Goal: Information Seeking & Learning: Learn about a topic

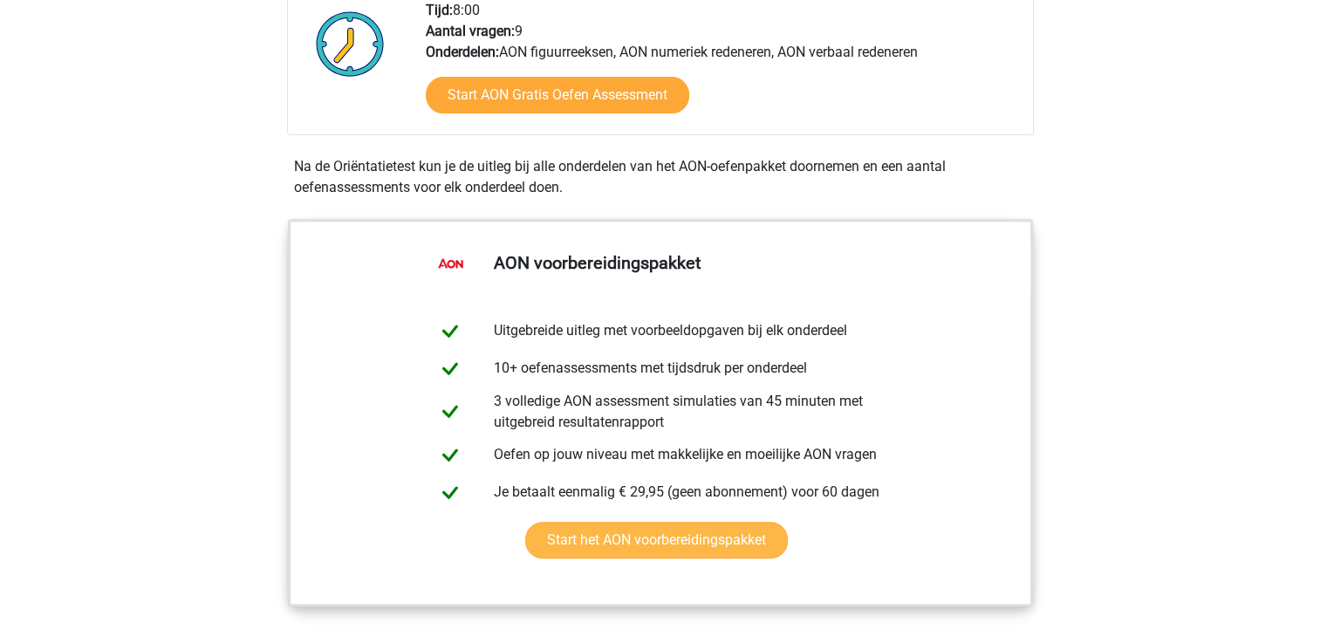
scroll to position [436, 0]
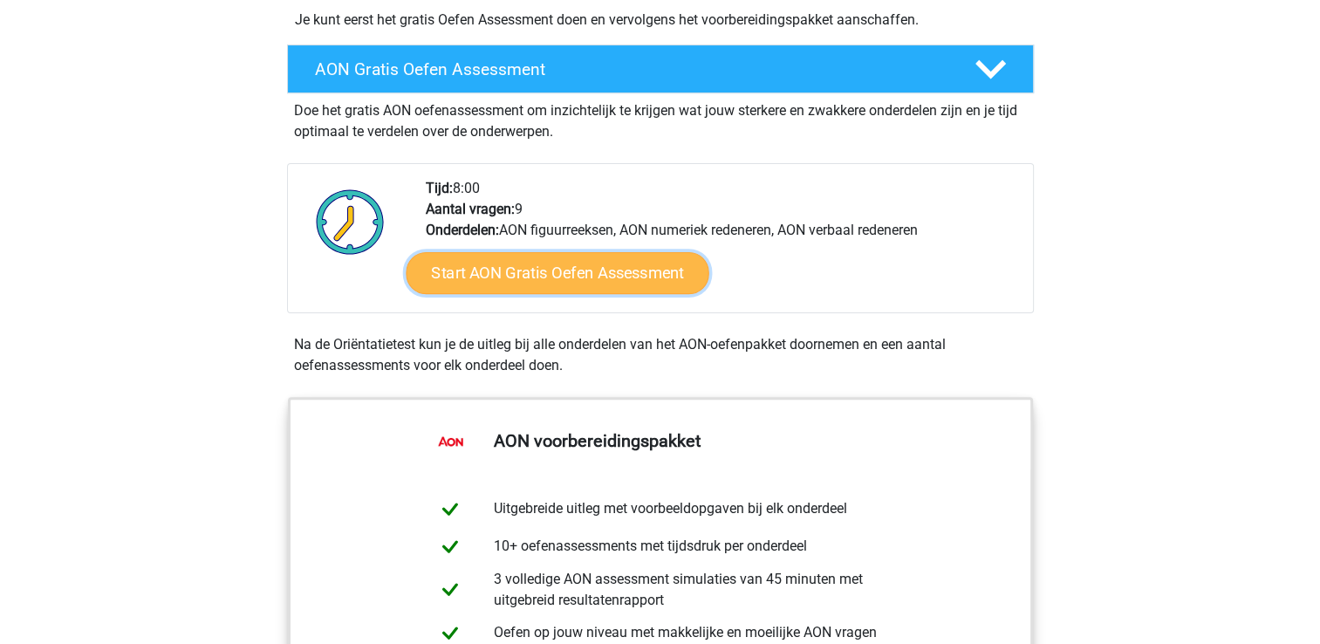
click at [569, 277] on link "Start AON Gratis Oefen Assessment" at bounding box center [557, 273] width 303 height 42
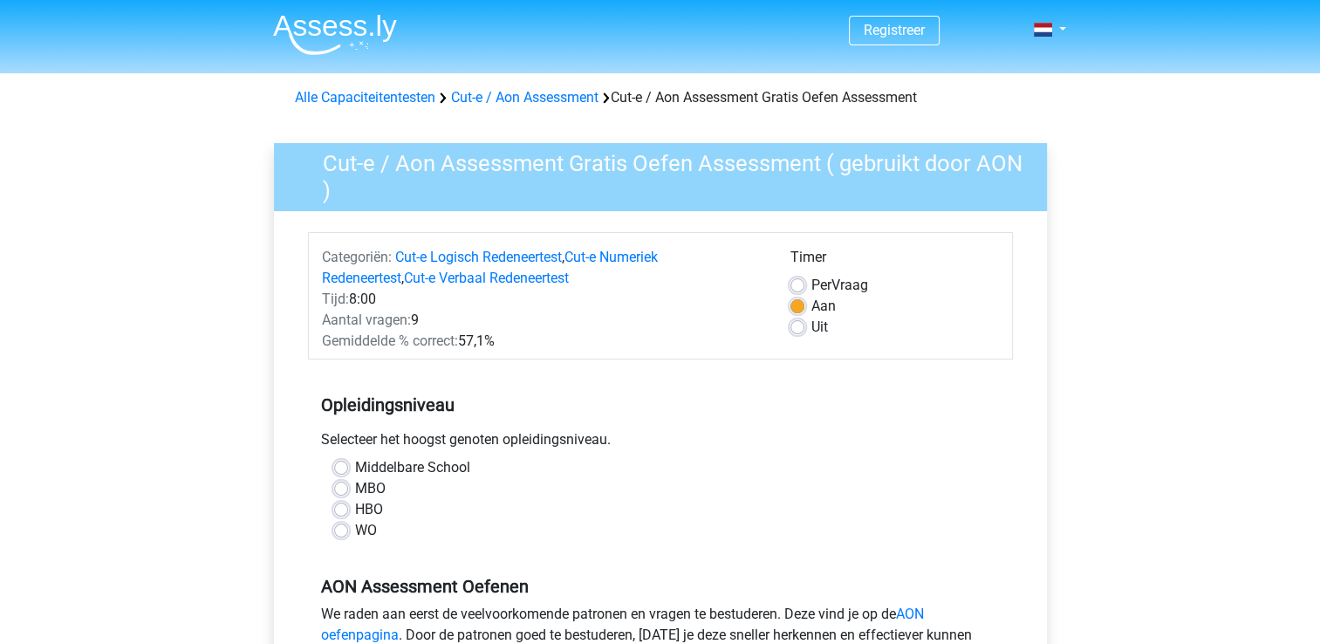
click at [355, 508] on label "HBO" at bounding box center [369, 509] width 28 height 21
click at [340, 508] on input "HBO" at bounding box center [341, 507] width 14 height 17
radio input "true"
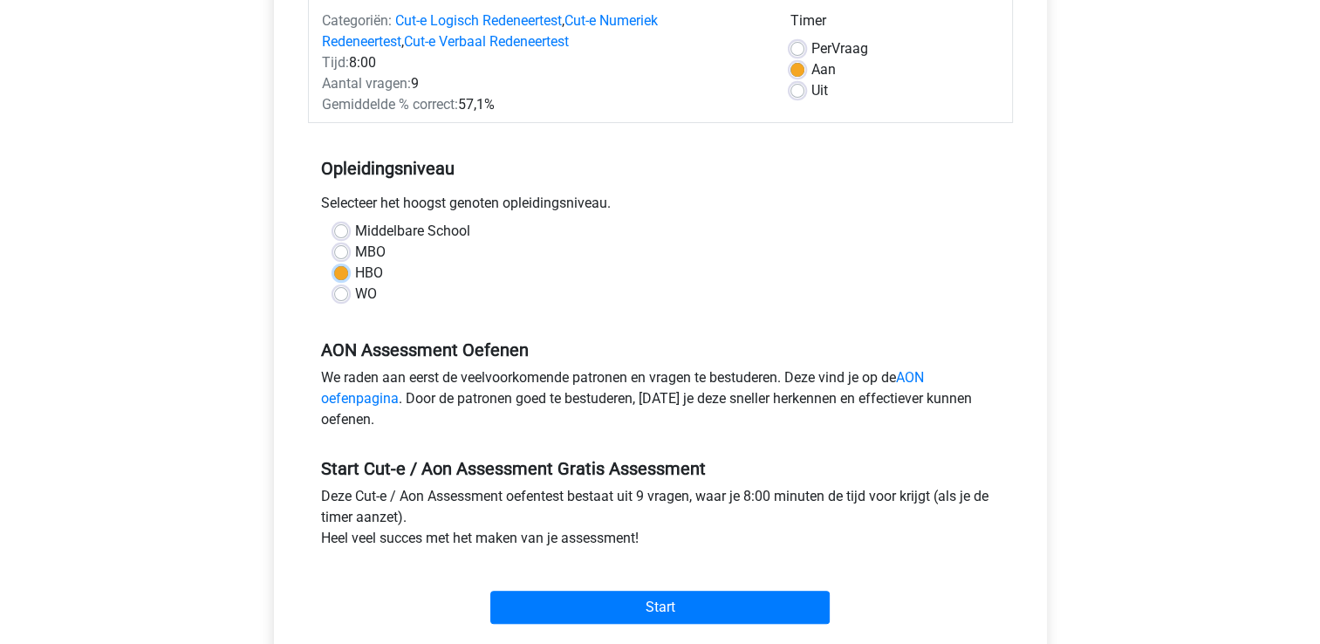
scroll to position [262, 0]
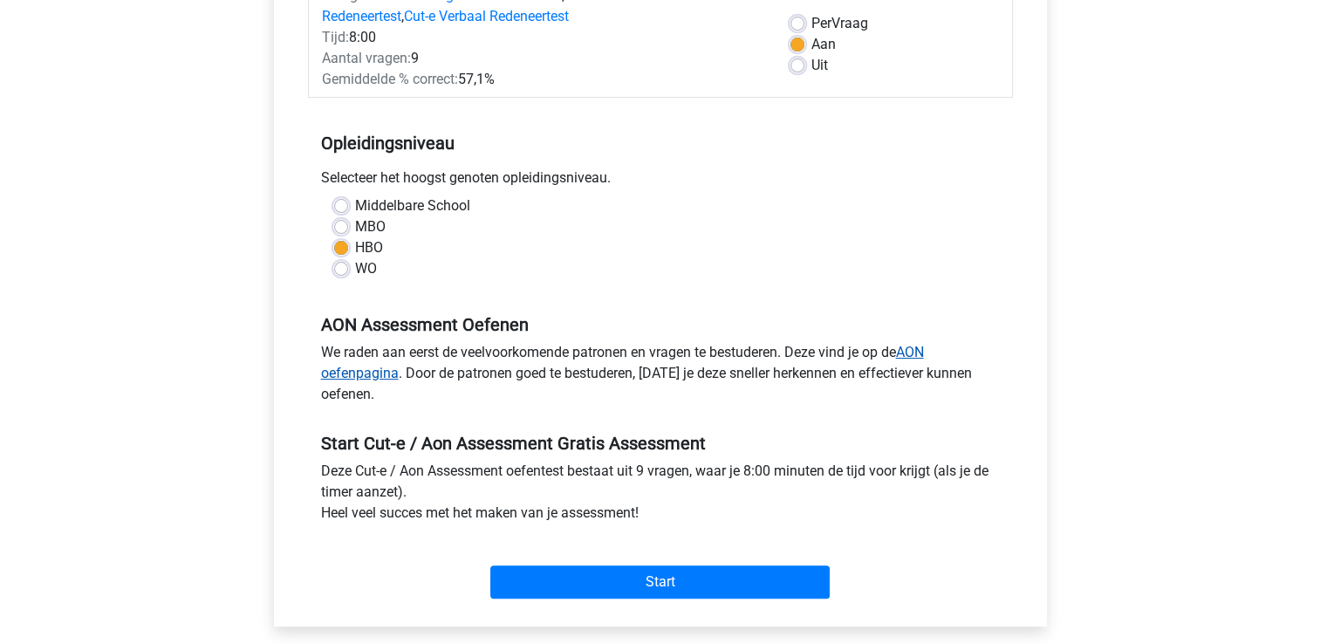
click at [910, 354] on link "AON oefenpagina" at bounding box center [622, 363] width 603 height 38
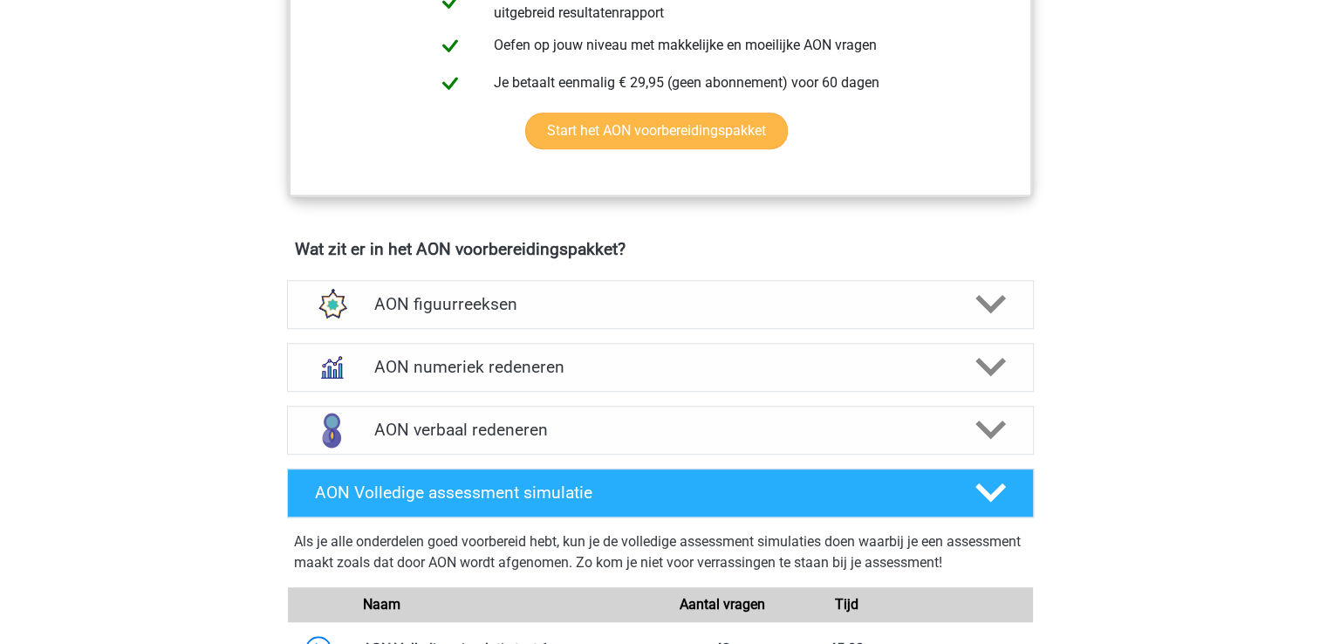
scroll to position [1047, 0]
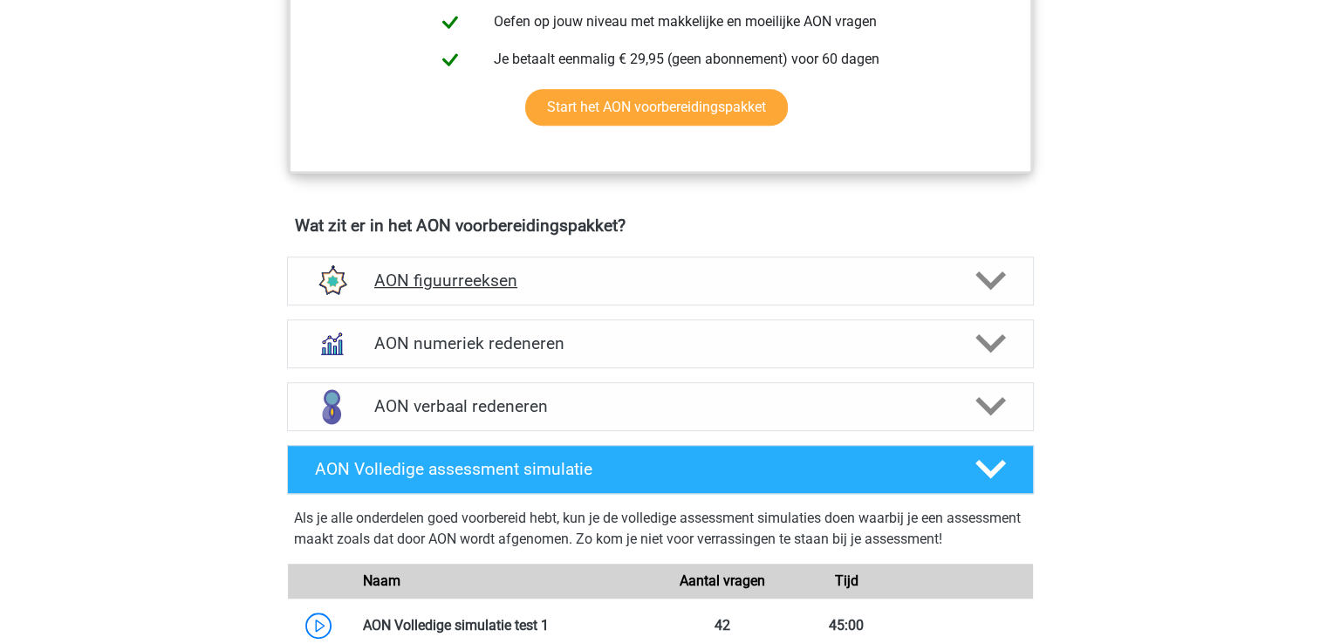
click at [447, 288] on h4 "AON figuurreeksen" at bounding box center [660, 280] width 572 height 20
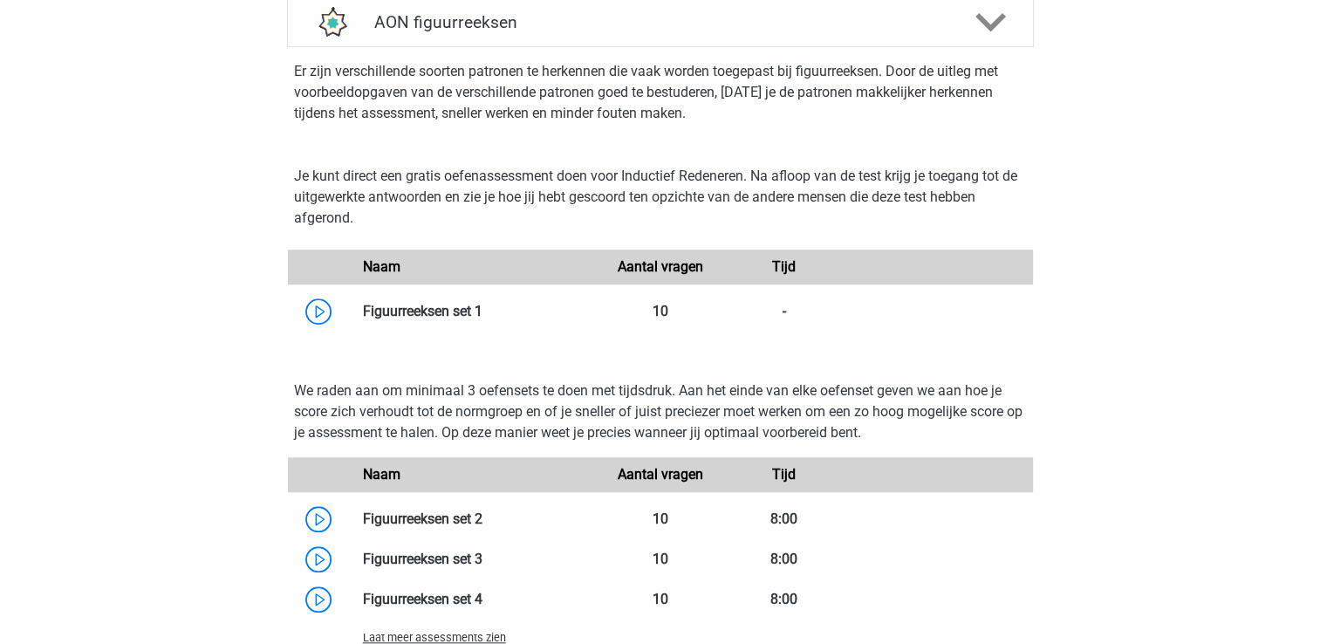
scroll to position [1309, 0]
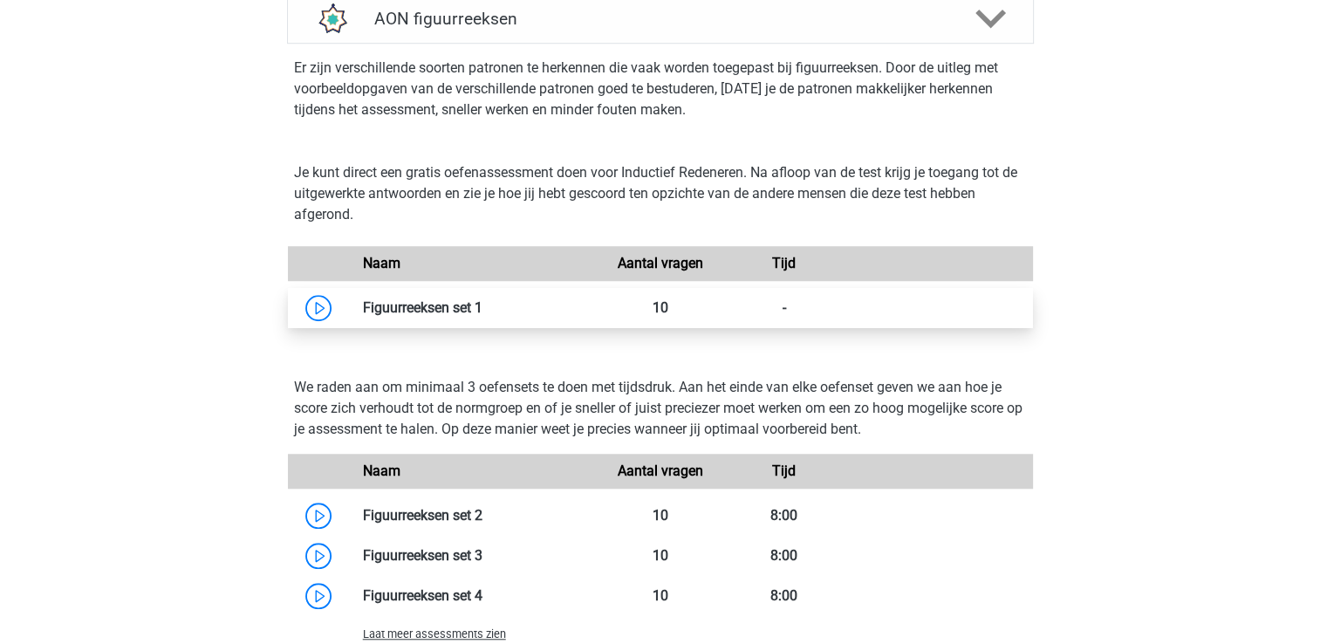
click at [483, 305] on link at bounding box center [483, 307] width 0 height 17
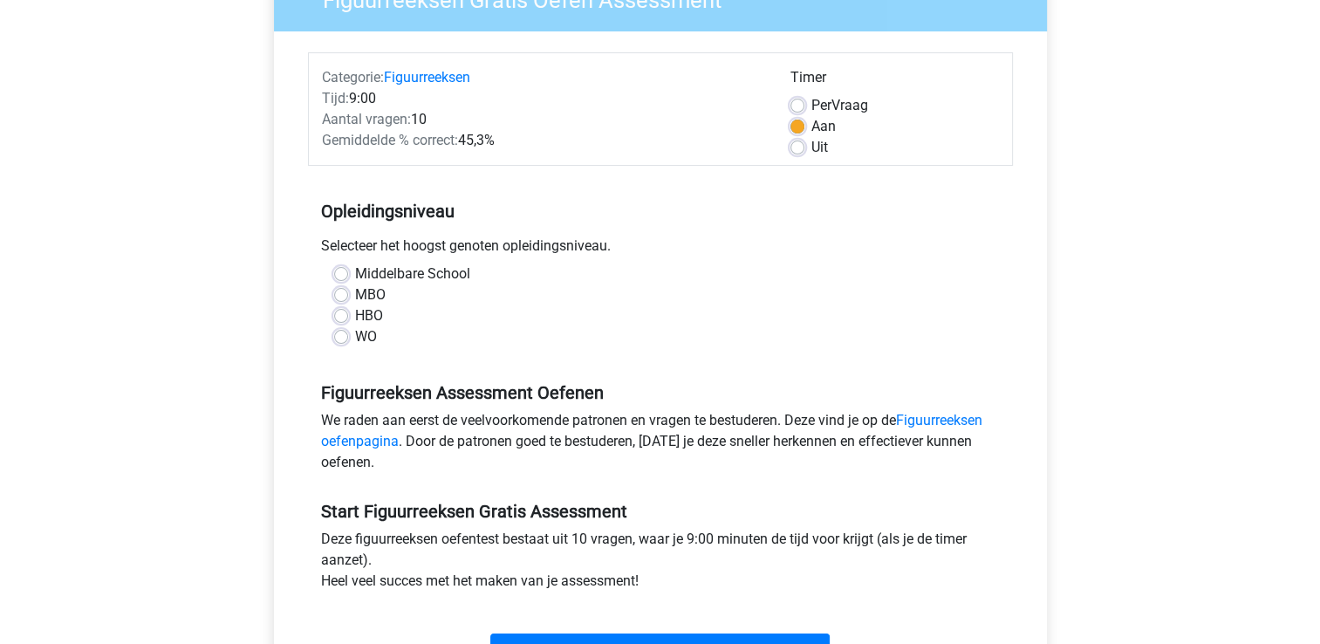
scroll to position [262, 0]
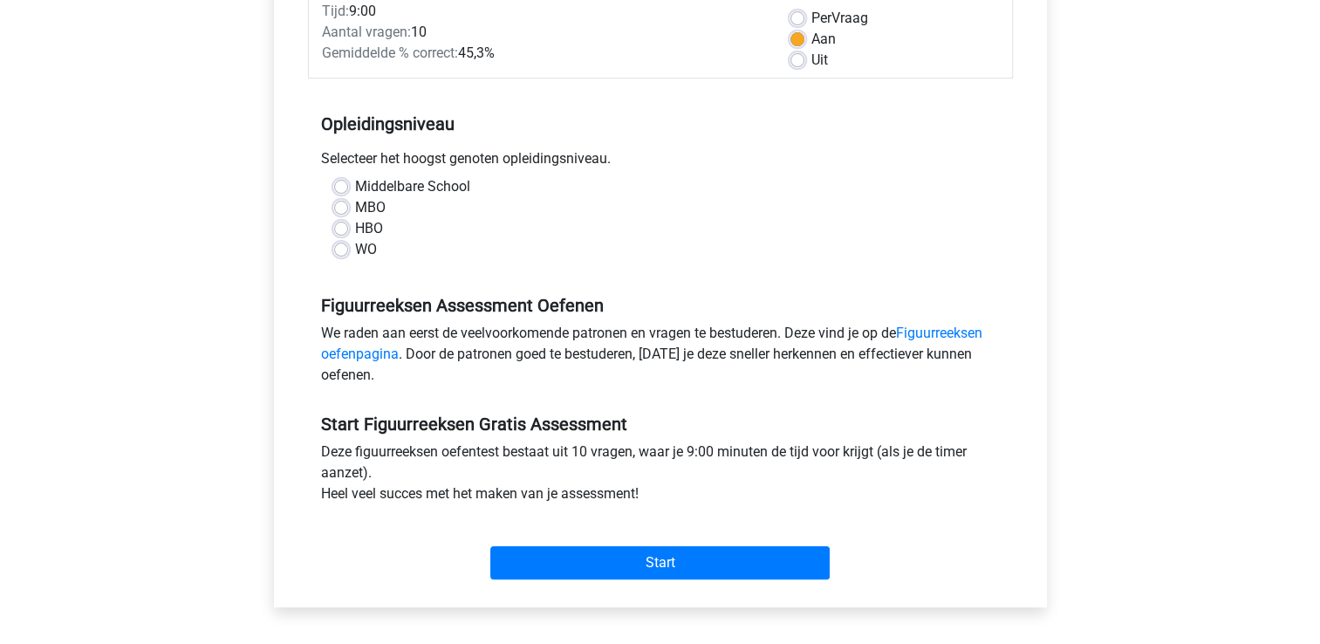
click at [355, 246] on label "WO" at bounding box center [366, 249] width 22 height 21
click at [345, 246] on input "WO" at bounding box center [341, 247] width 14 height 17
radio input "true"
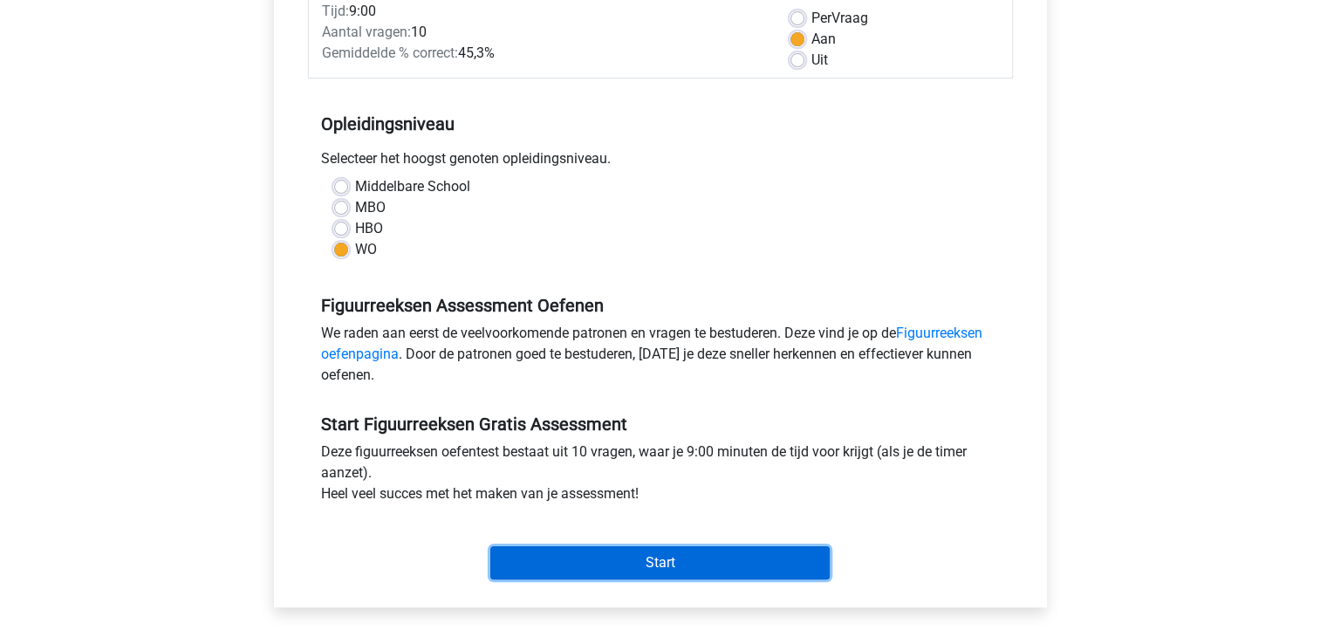
click at [637, 560] on input "Start" at bounding box center [659, 562] width 339 height 33
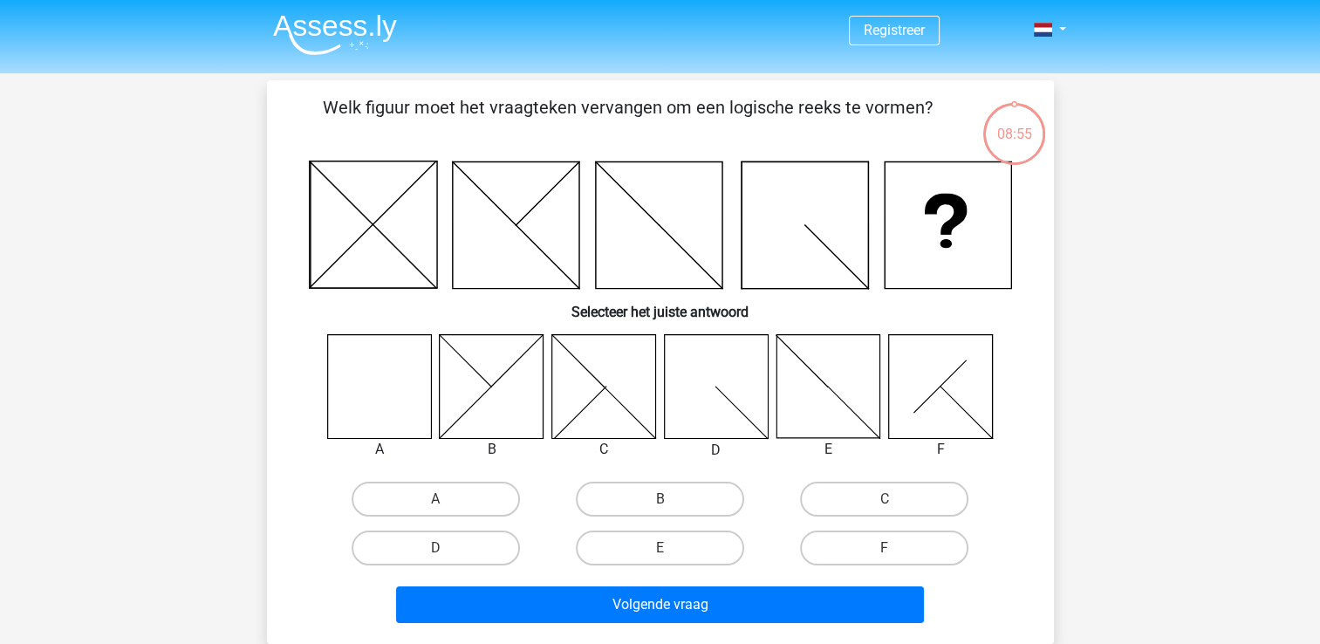
click at [363, 387] on icon at bounding box center [379, 386] width 104 height 104
click at [412, 500] on label "A" at bounding box center [436, 499] width 168 height 35
click at [435, 500] on input "A" at bounding box center [440, 504] width 11 height 11
radio input "true"
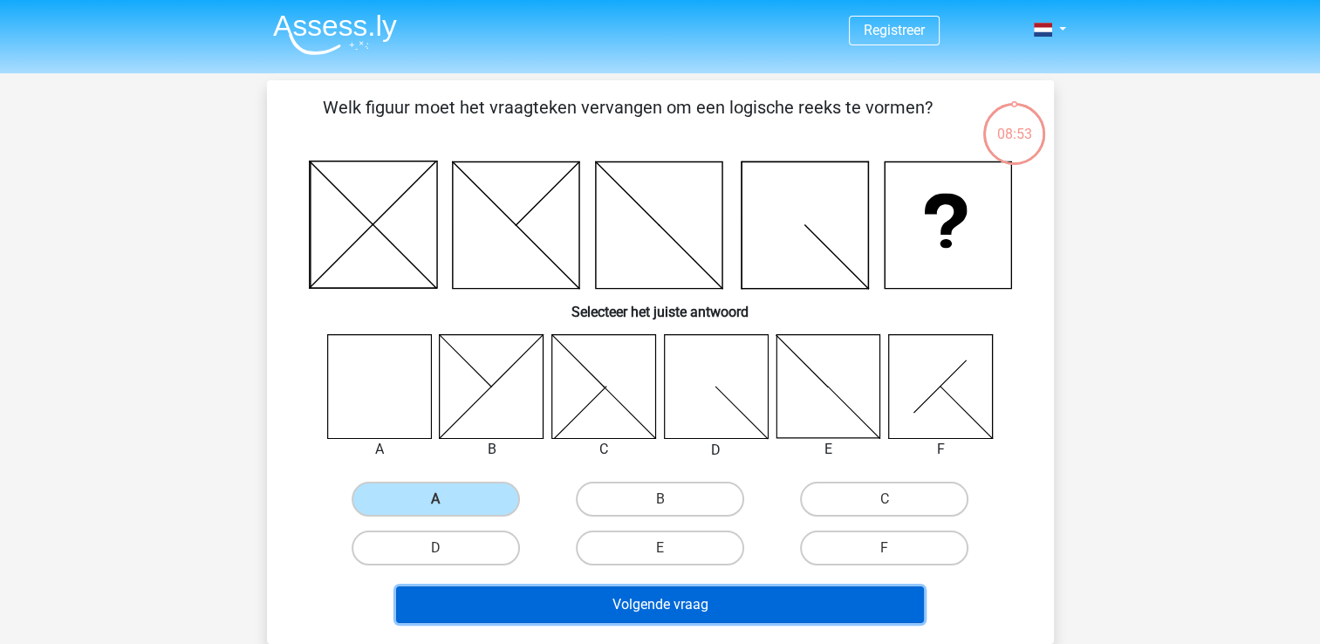
click at [594, 602] on button "Volgende vraag" at bounding box center [660, 604] width 528 height 37
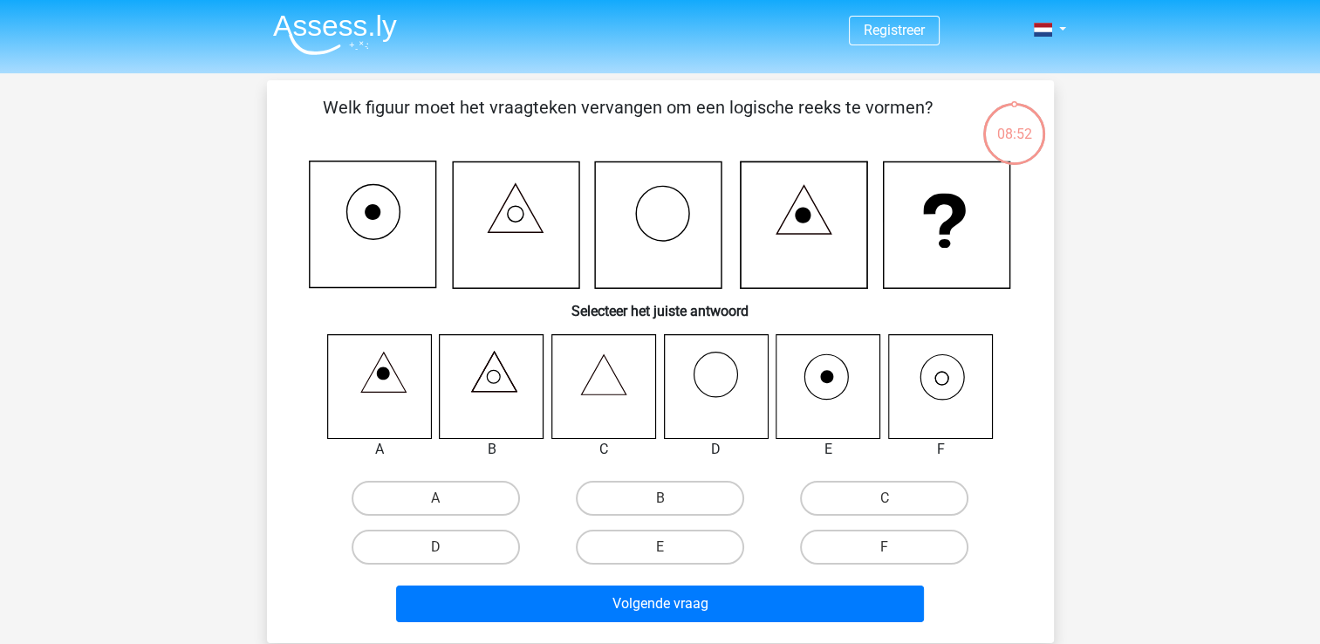
scroll to position [80, 0]
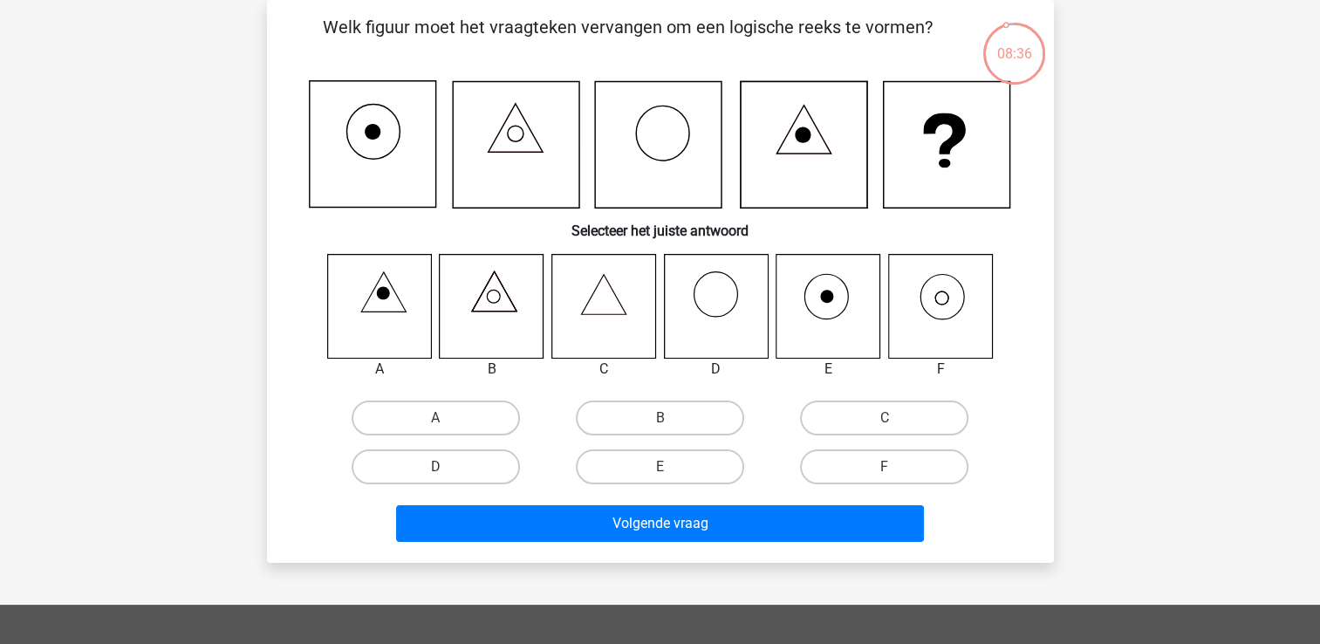
click at [947, 292] on icon at bounding box center [940, 306] width 104 height 104
click at [873, 458] on label "F" at bounding box center [884, 466] width 168 height 35
click at [885, 467] on input "F" at bounding box center [890, 472] width 11 height 11
radio input "true"
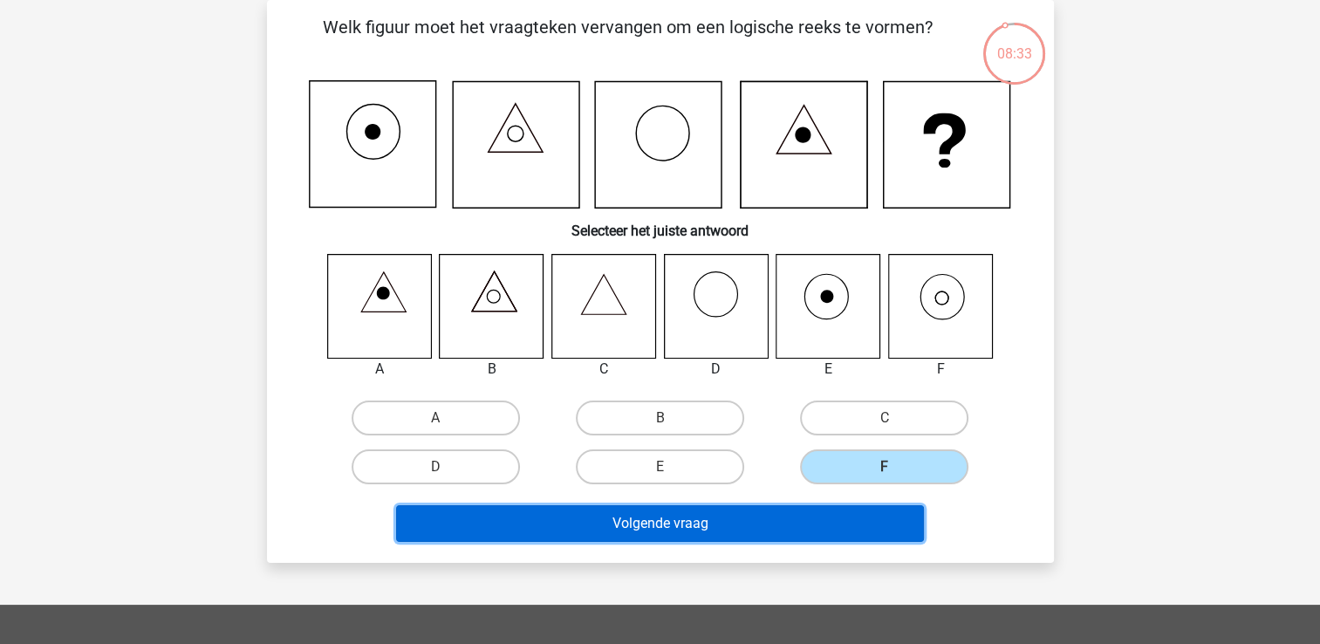
click at [698, 531] on button "Volgende vraag" at bounding box center [660, 523] width 528 height 37
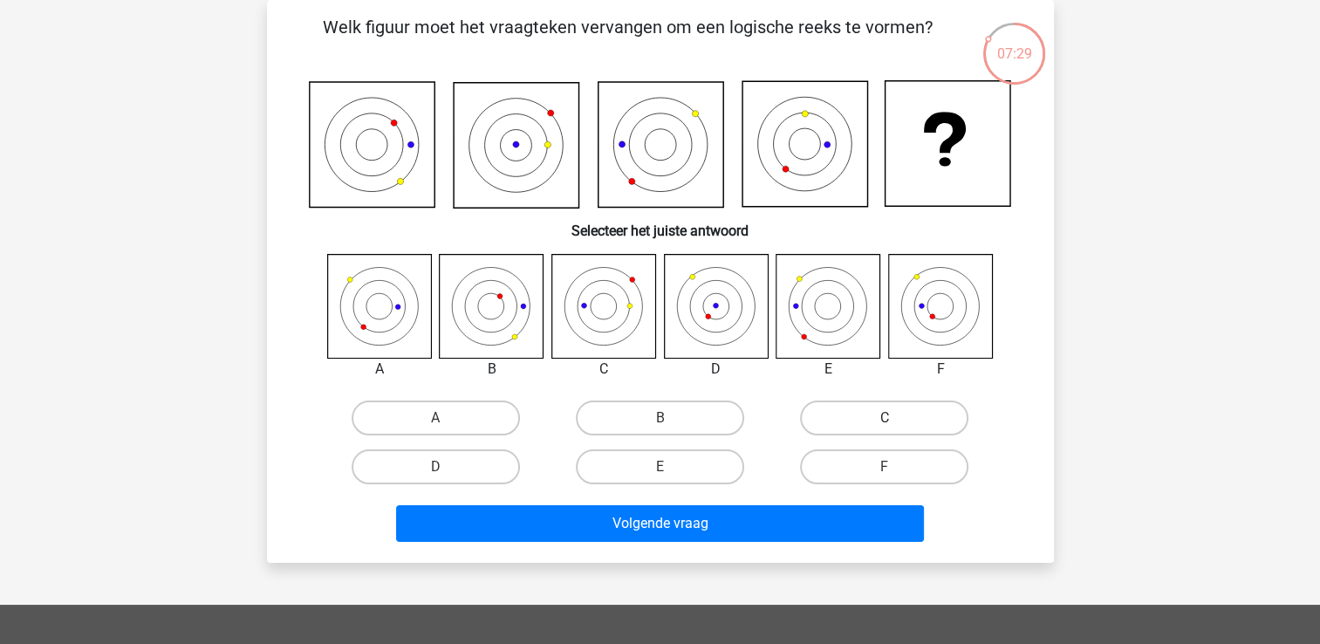
click at [873, 408] on label "C" at bounding box center [884, 417] width 168 height 35
click at [885, 418] on input "C" at bounding box center [890, 423] width 11 height 11
radio input "true"
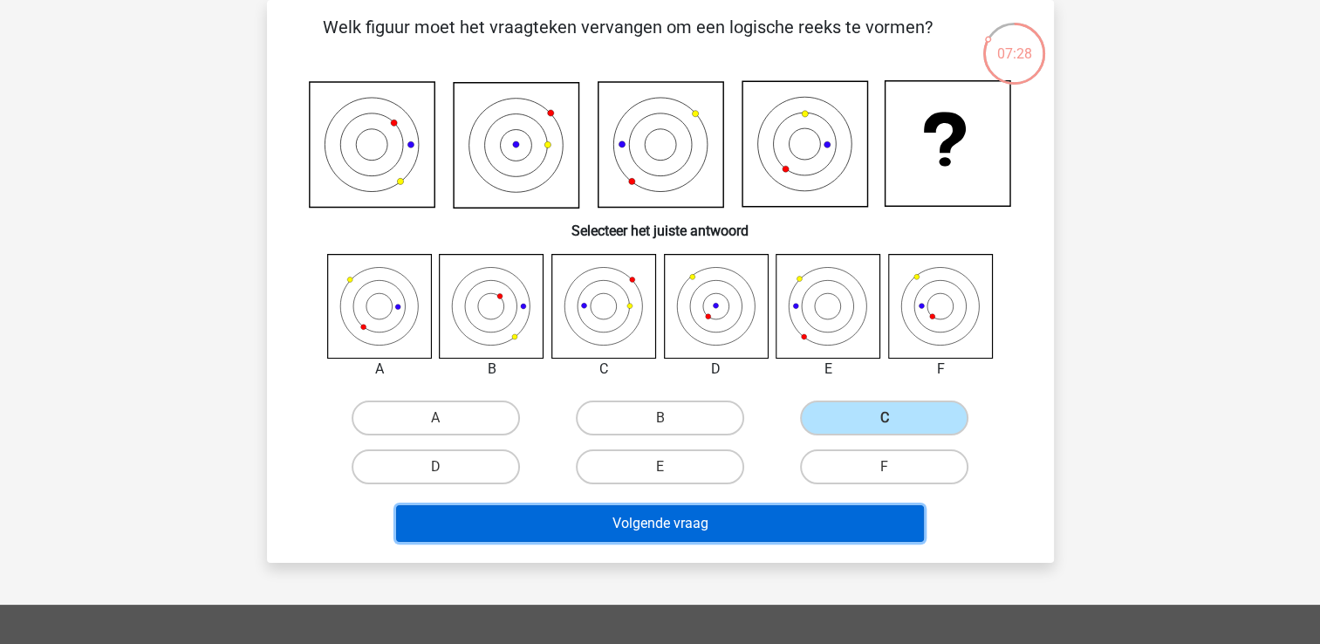
click at [709, 529] on button "Volgende vraag" at bounding box center [660, 523] width 528 height 37
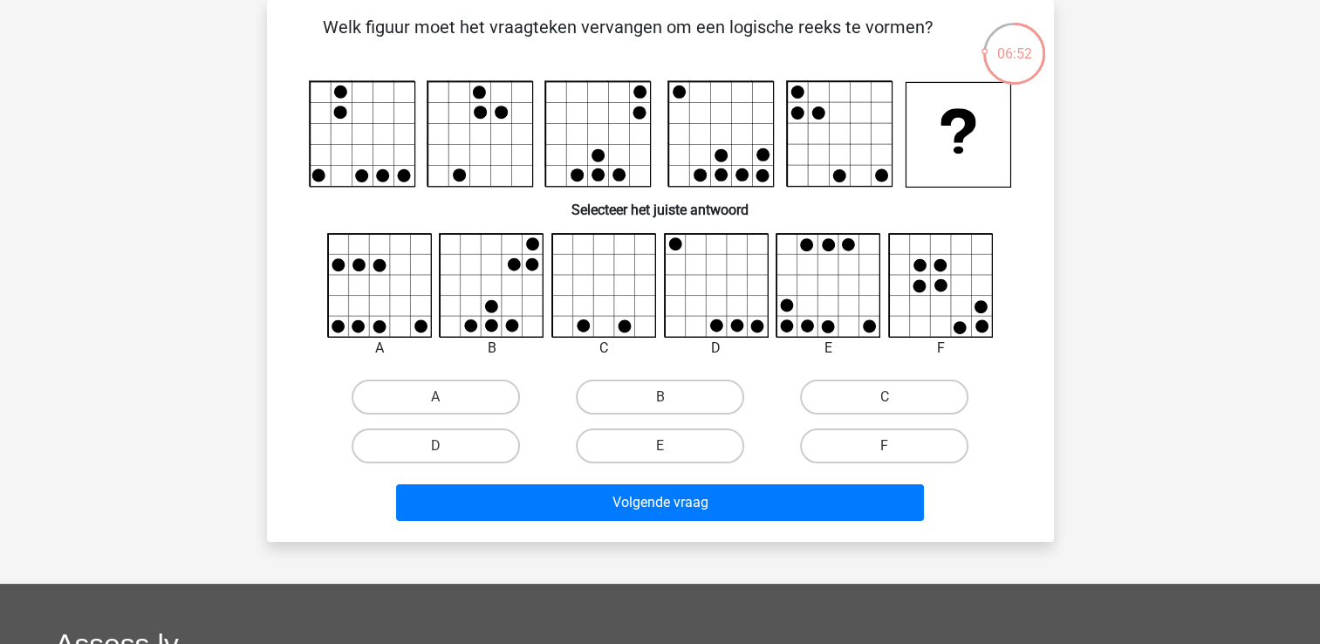
click at [668, 452] on input "E" at bounding box center [665, 451] width 11 height 11
radio input "true"
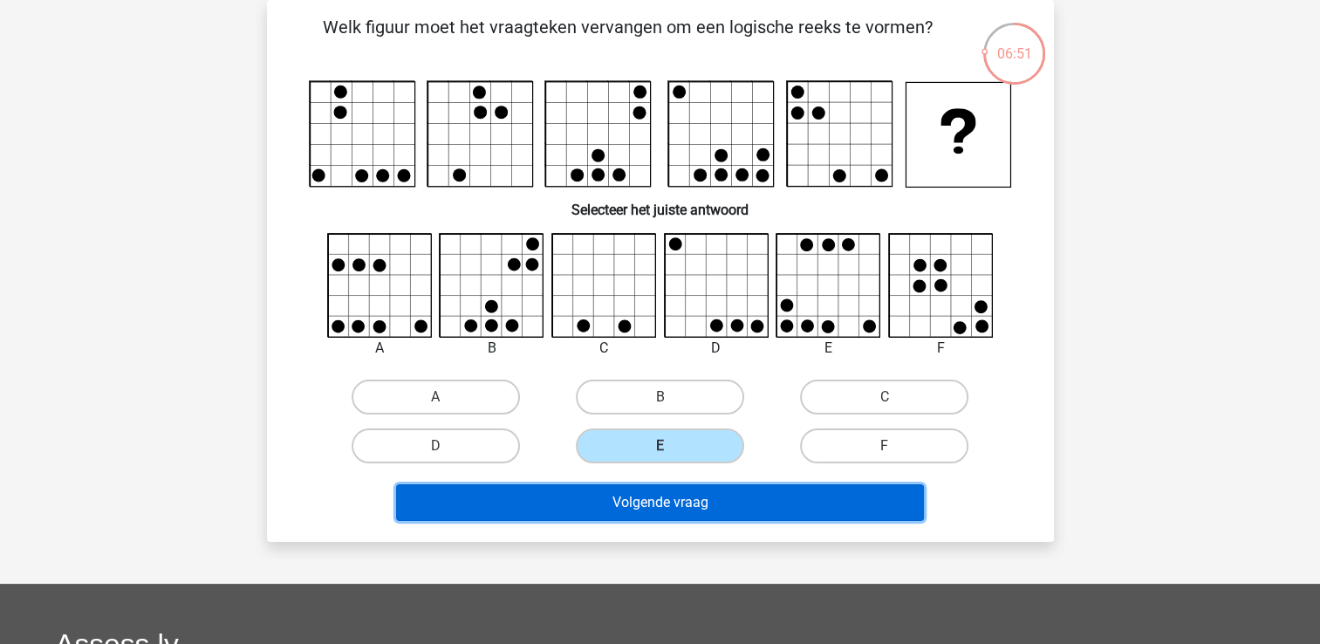
click at [661, 490] on button "Volgende vraag" at bounding box center [660, 502] width 528 height 37
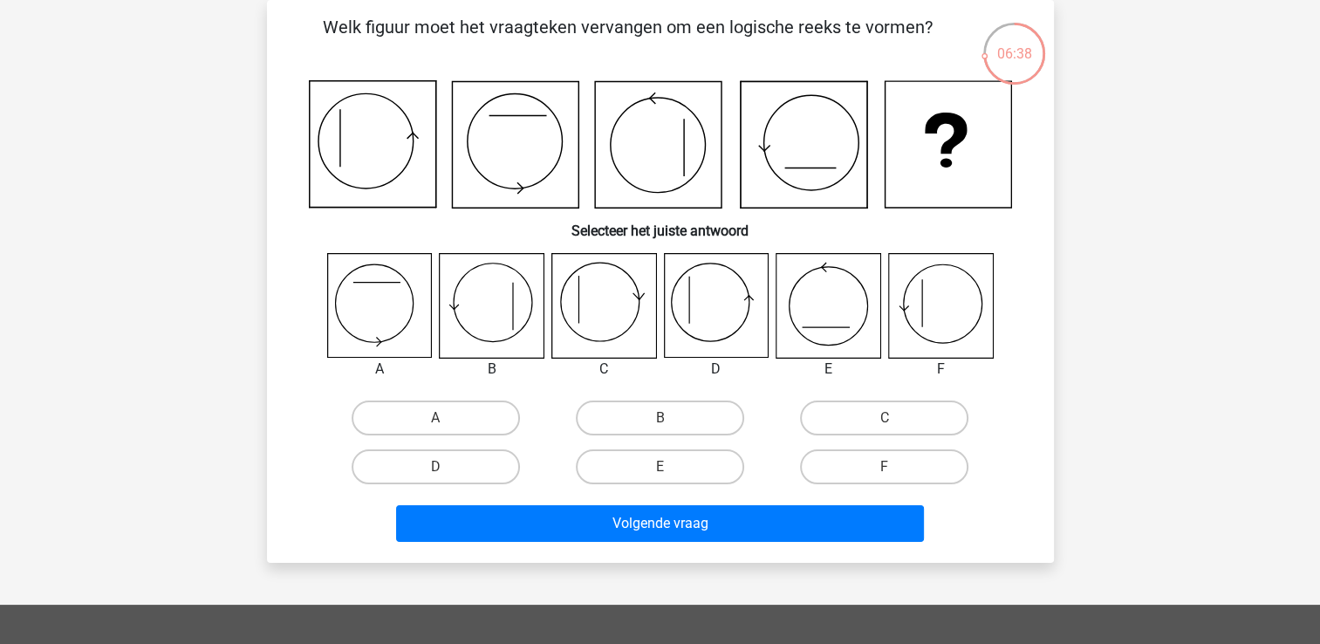
click at [695, 296] on icon at bounding box center [716, 306] width 104 height 104
click at [438, 467] on input "D" at bounding box center [440, 472] width 11 height 11
radio input "true"
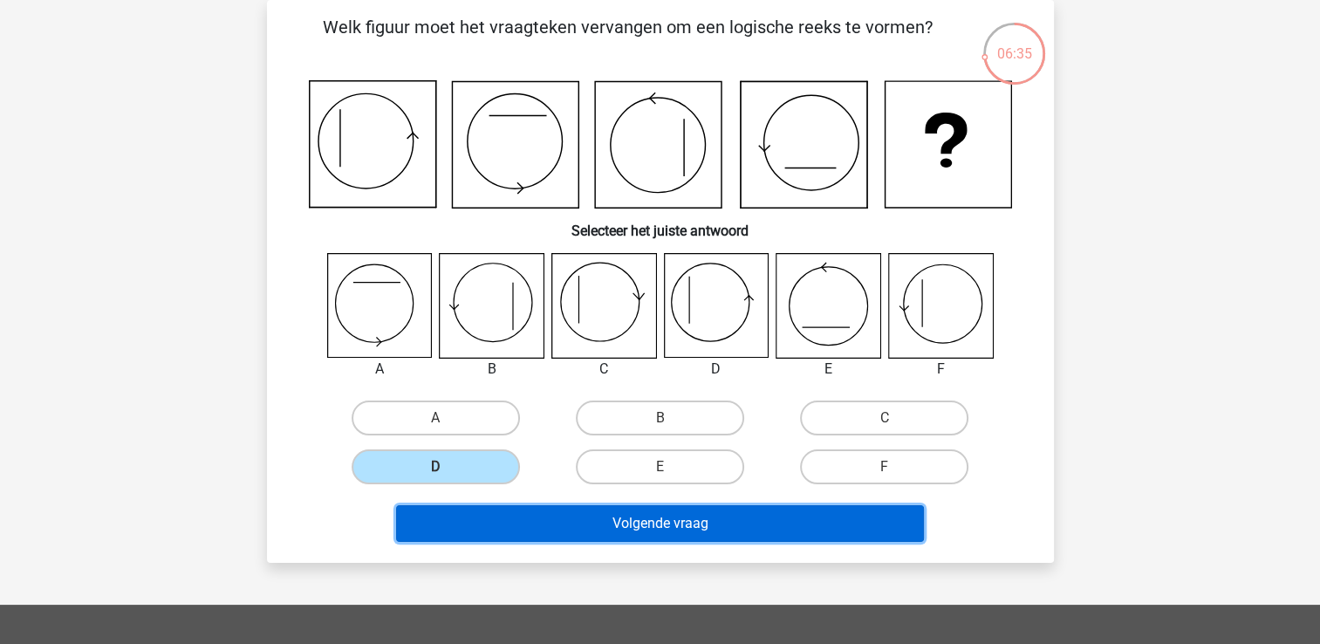
click at [562, 526] on button "Volgende vraag" at bounding box center [660, 523] width 528 height 37
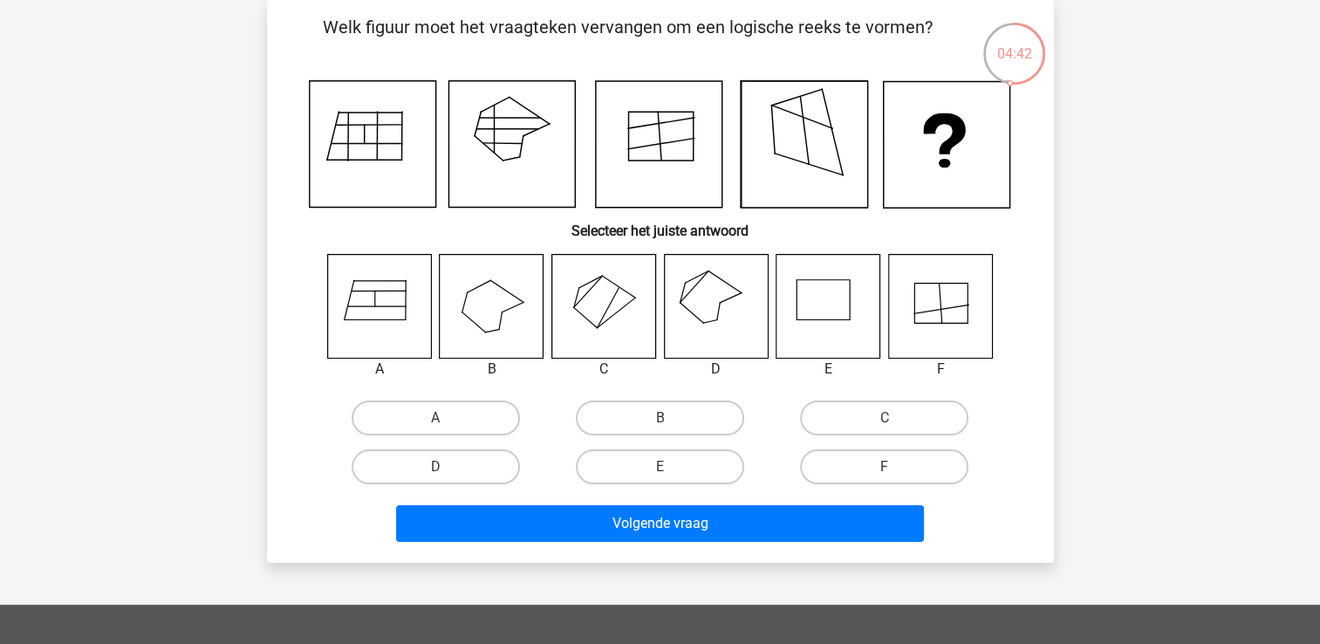
click at [919, 305] on icon at bounding box center [940, 306] width 104 height 104
click at [869, 467] on label "F" at bounding box center [884, 466] width 168 height 35
click at [885, 467] on input "F" at bounding box center [890, 472] width 11 height 11
radio input "true"
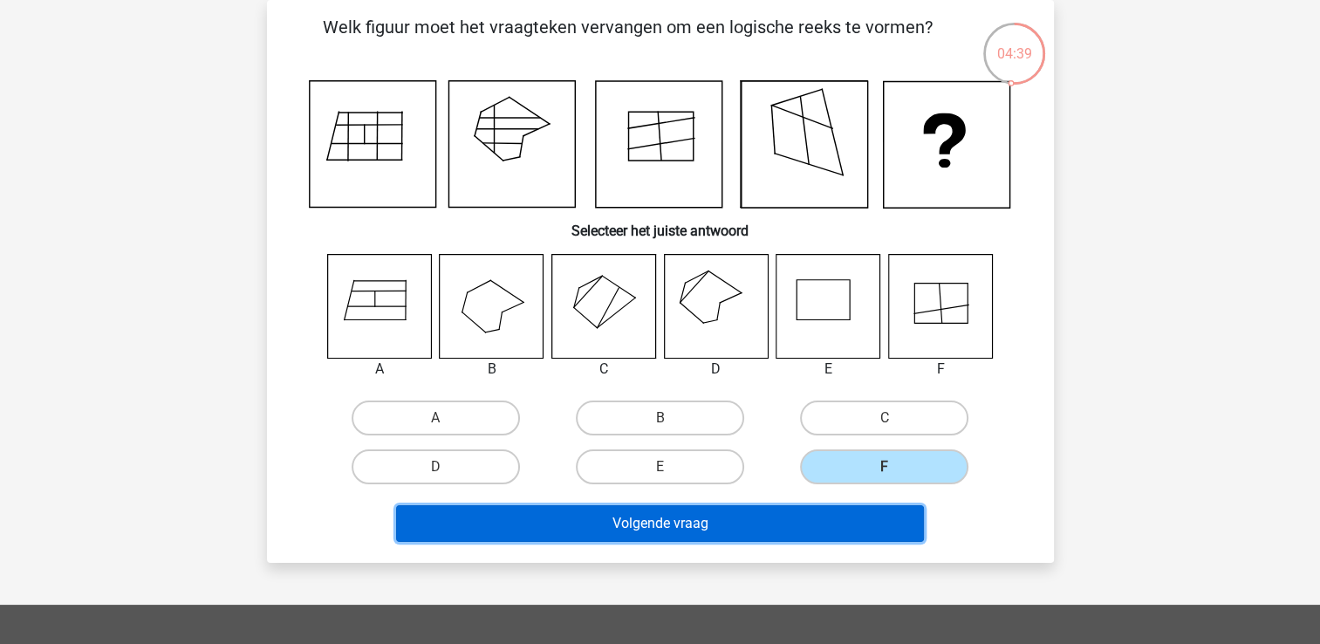
click at [788, 528] on button "Volgende vraag" at bounding box center [660, 523] width 528 height 37
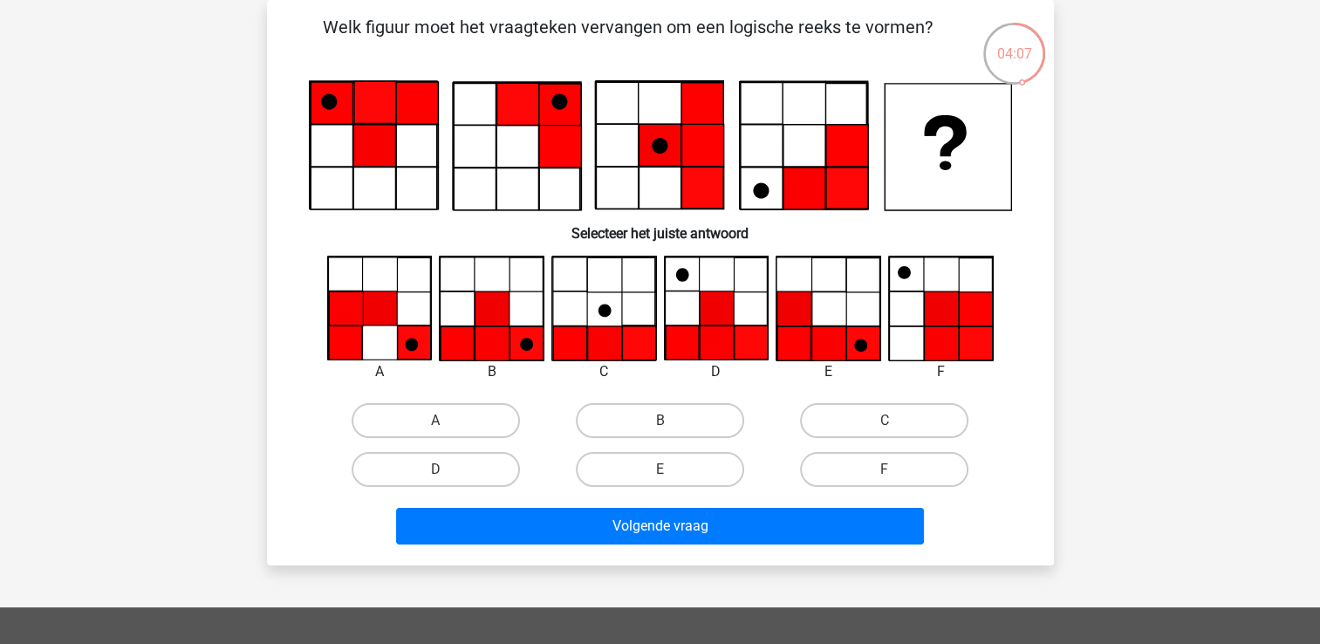
click at [713, 323] on icon at bounding box center [717, 308] width 34 height 34
click at [465, 452] on label "D" at bounding box center [436, 469] width 168 height 35
click at [447, 469] on input "D" at bounding box center [440, 474] width 11 height 11
radio input "true"
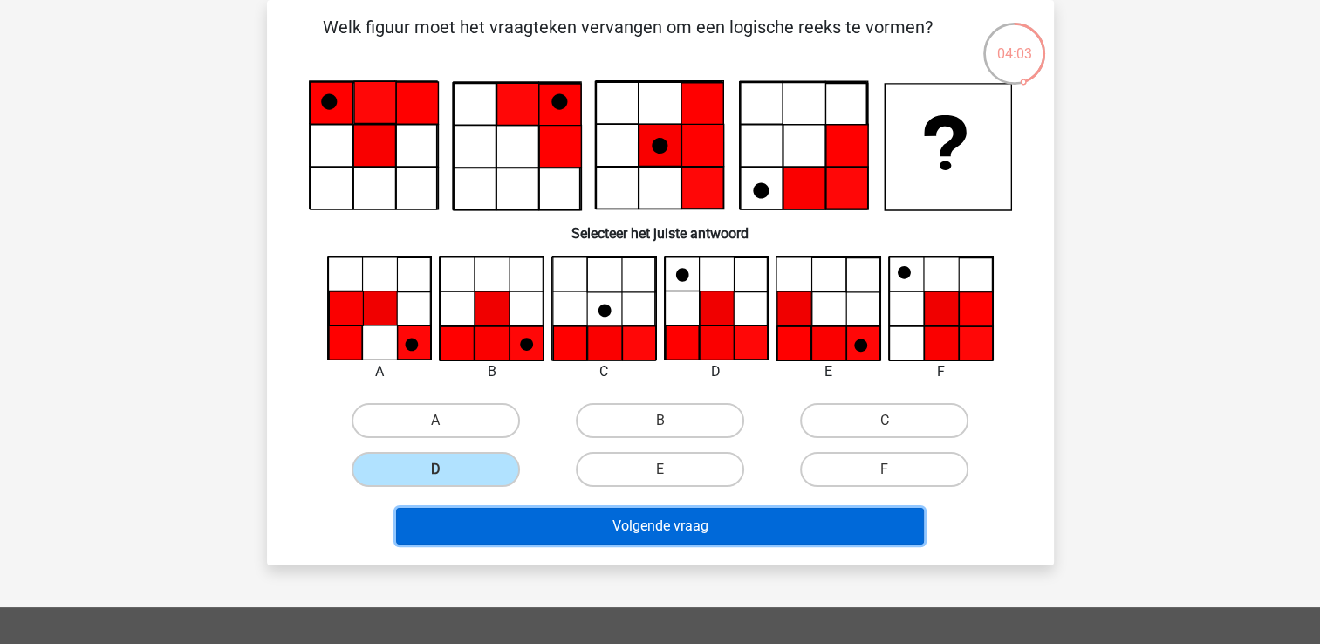
click at [582, 526] on button "Volgende vraag" at bounding box center [660, 526] width 528 height 37
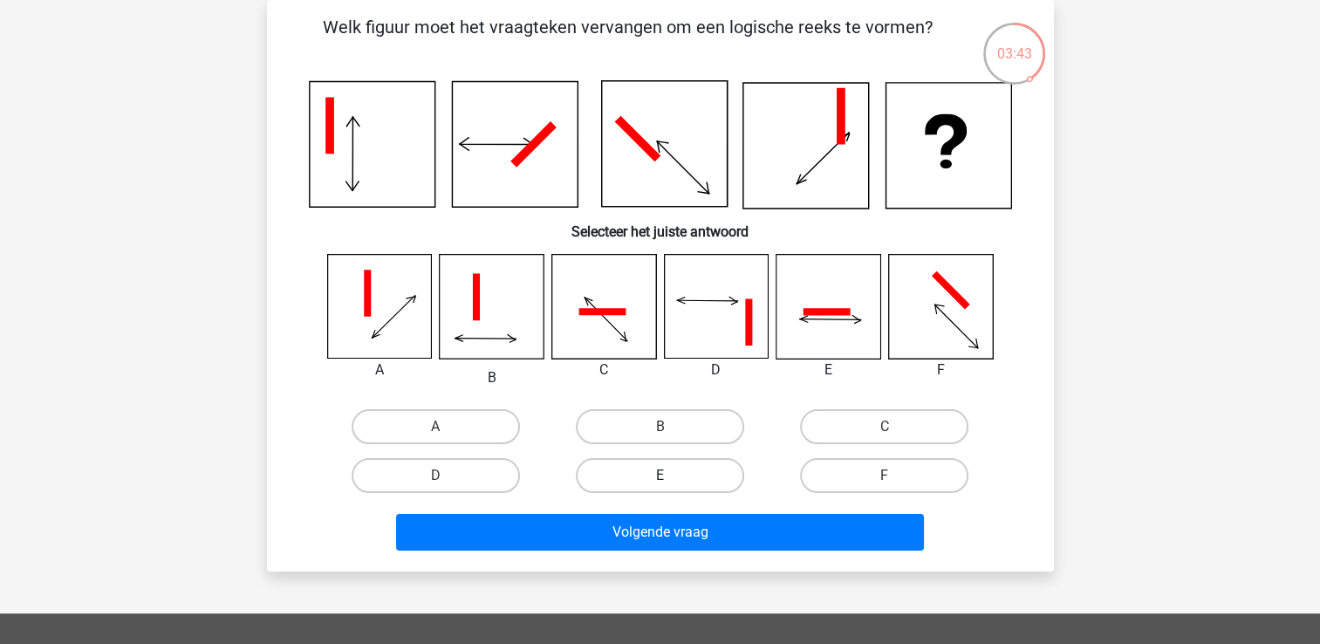
click at [684, 477] on label "E" at bounding box center [660, 475] width 168 height 35
click at [671, 477] on input "E" at bounding box center [665, 481] width 11 height 11
radio input "true"
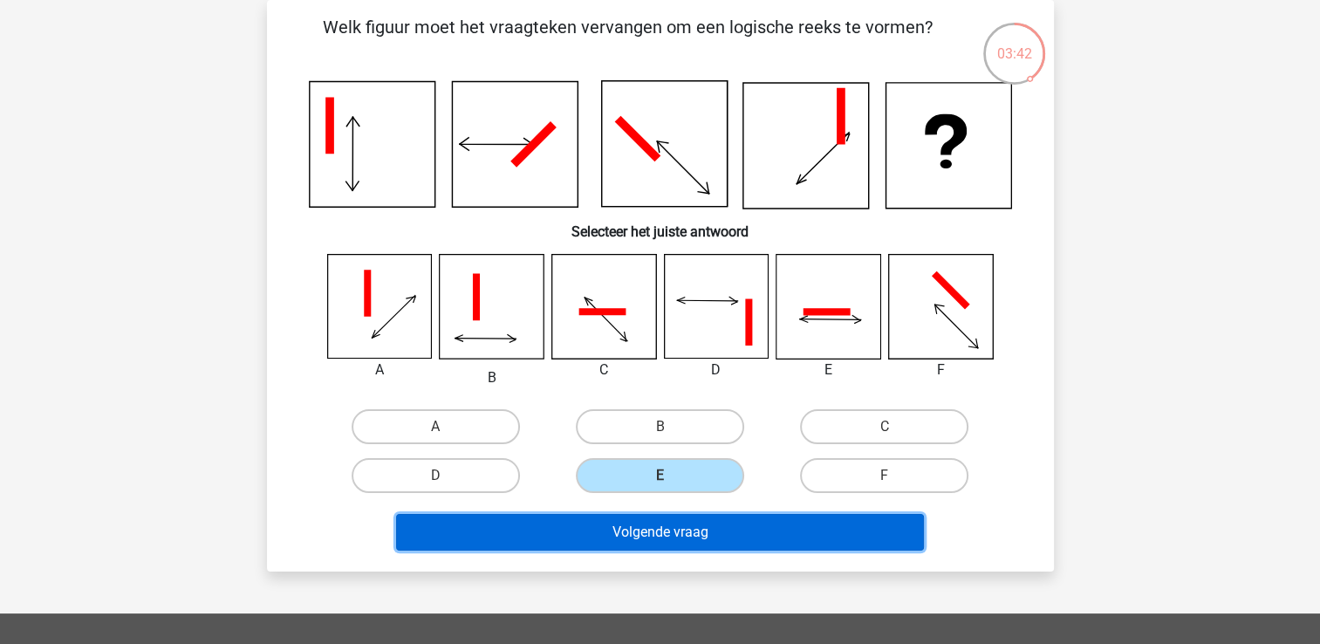
click at [684, 535] on button "Volgende vraag" at bounding box center [660, 532] width 528 height 37
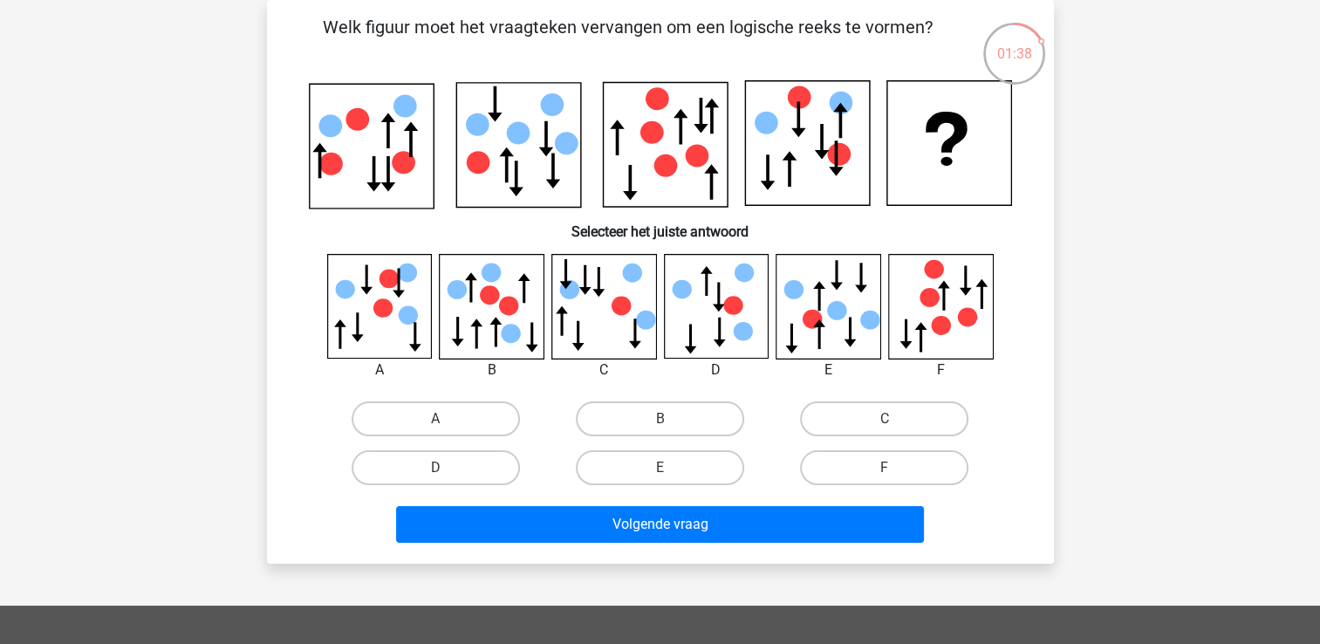
click at [739, 298] on icon at bounding box center [732, 305] width 19 height 19
drag, startPoint x: 468, startPoint y: 466, endPoint x: 486, endPoint y: 476, distance: 20.7
click at [472, 469] on label "D" at bounding box center [436, 467] width 168 height 35
click at [447, 469] on input "D" at bounding box center [440, 473] width 11 height 11
radio input "true"
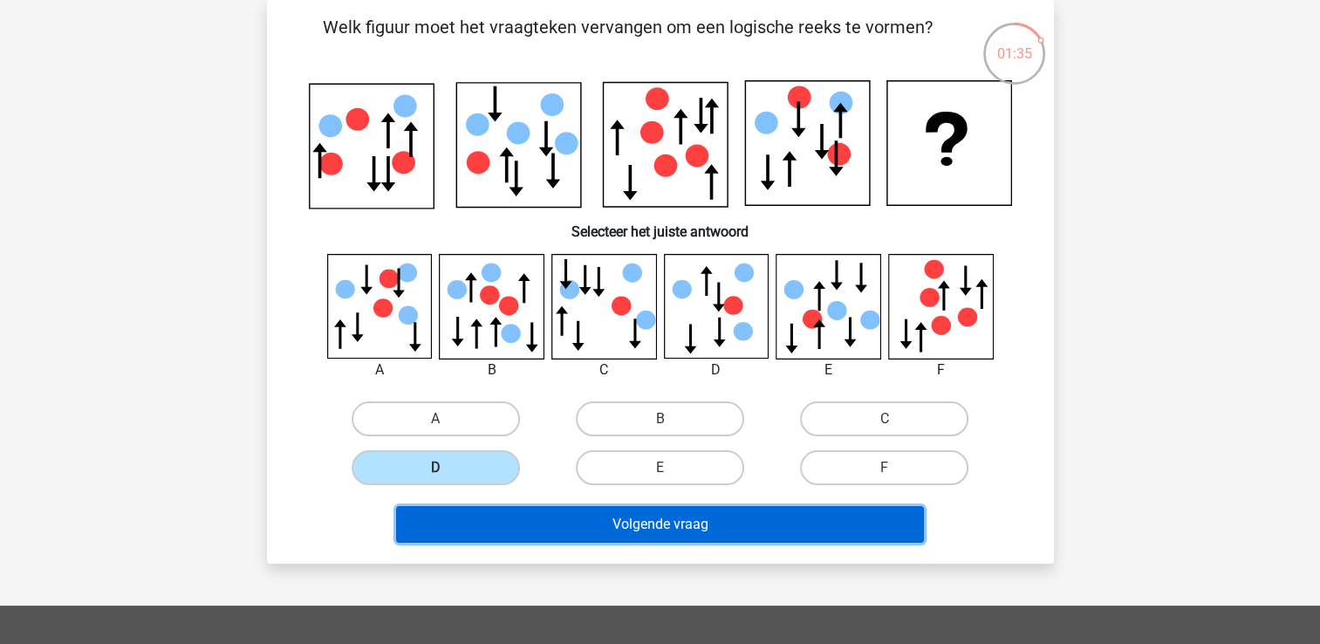
click at [578, 532] on button "Volgende vraag" at bounding box center [660, 524] width 528 height 37
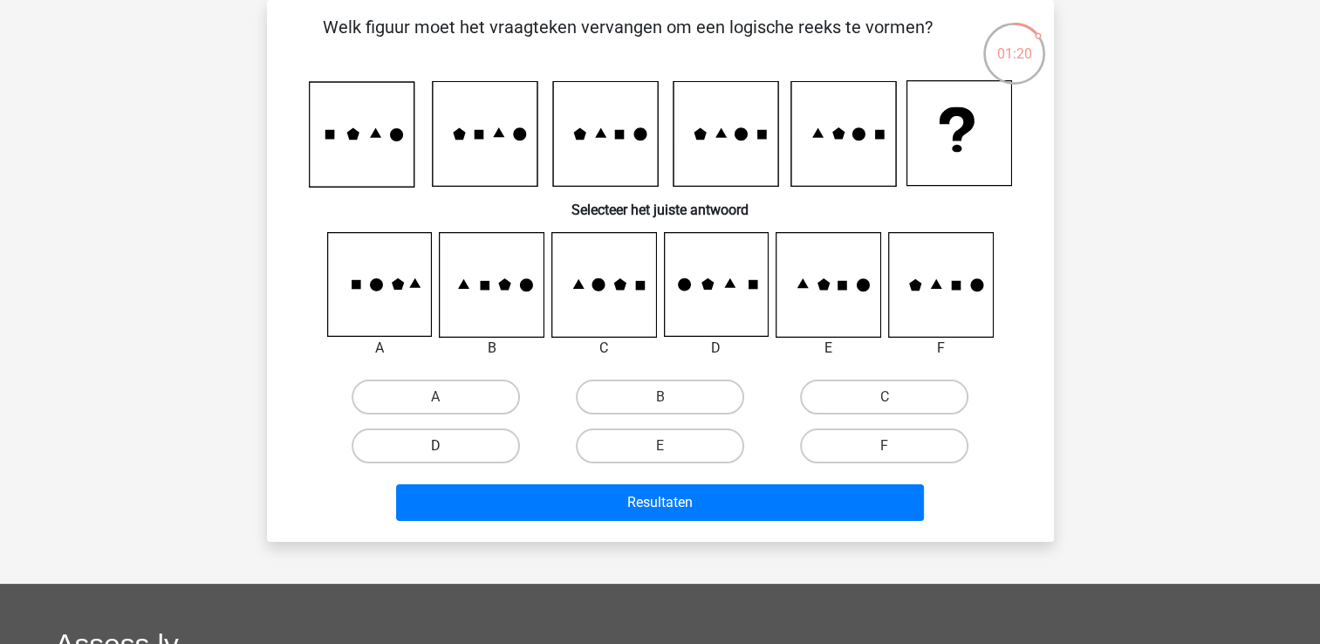
click at [466, 438] on label "D" at bounding box center [436, 445] width 168 height 35
click at [447, 446] on input "D" at bounding box center [440, 451] width 11 height 11
radio input "true"
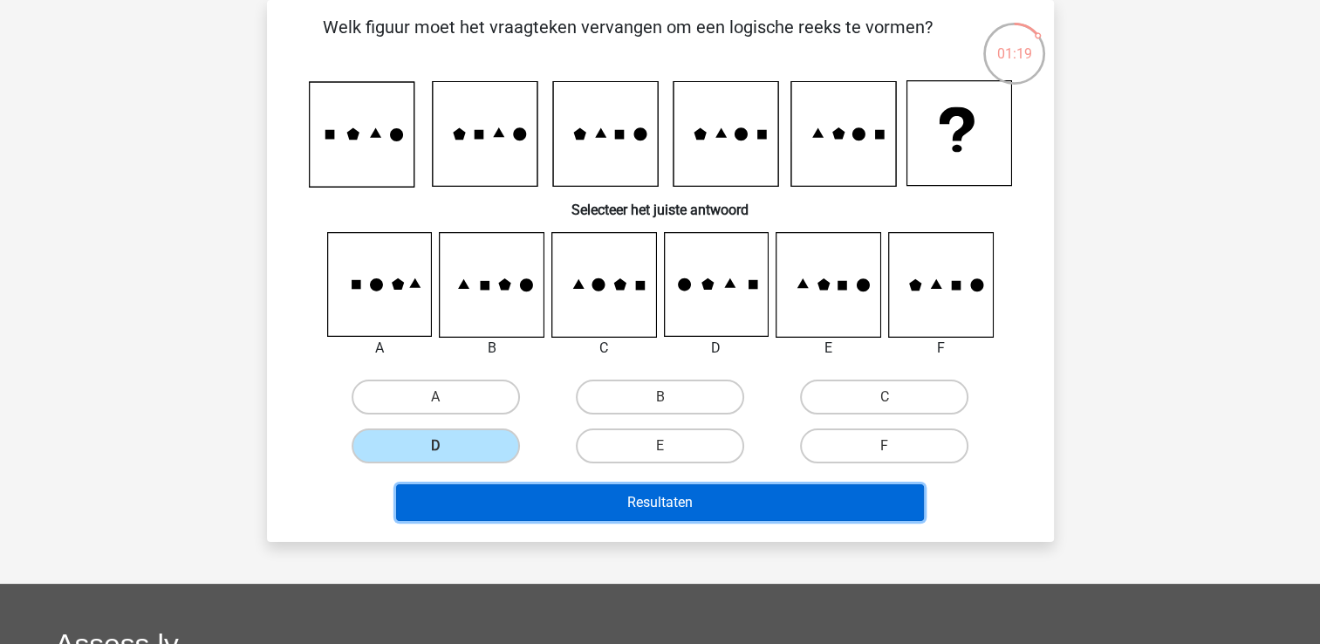
click at [564, 513] on button "Resultaten" at bounding box center [660, 502] width 528 height 37
